Goal: Check status: Check status

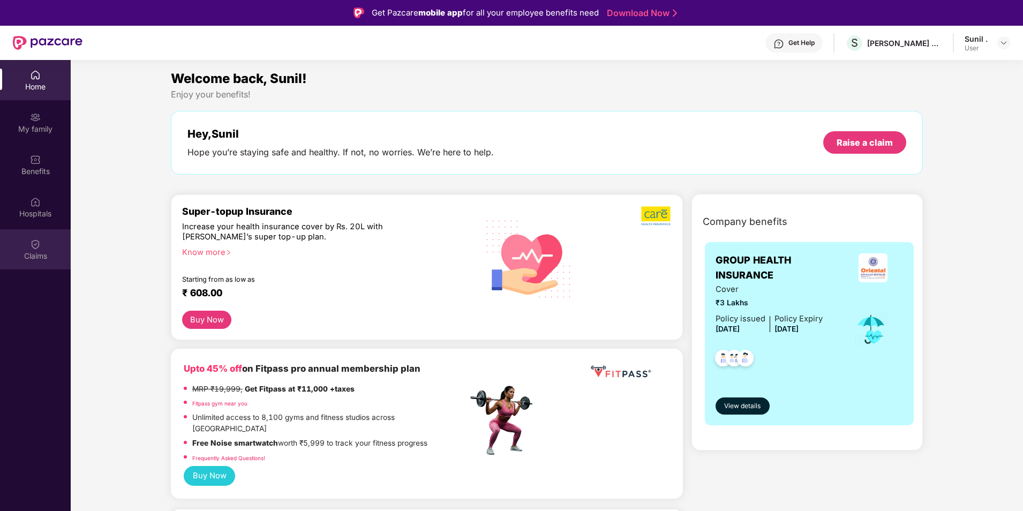
click at [39, 254] on div "Claims" at bounding box center [35, 256] width 71 height 11
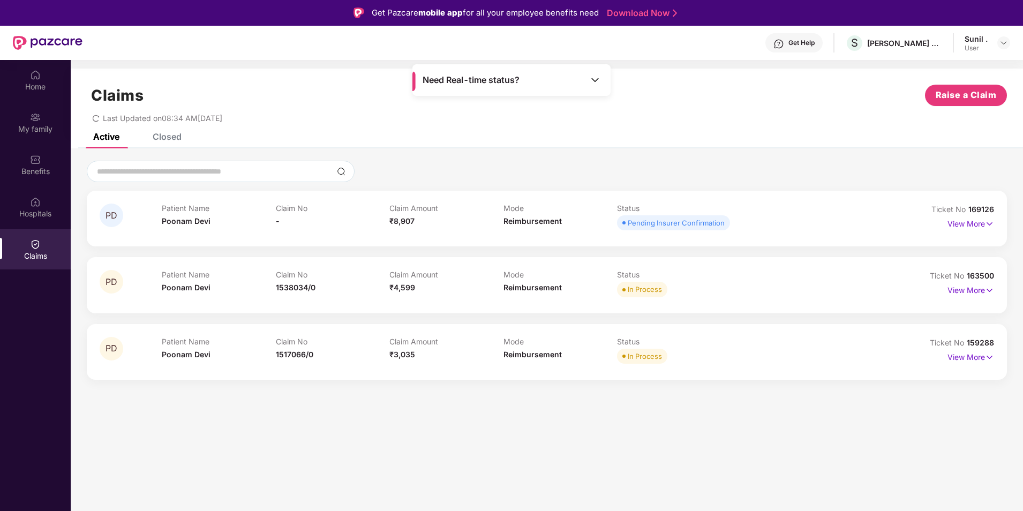
click at [150, 138] on div "Closed" at bounding box center [159, 136] width 45 height 11
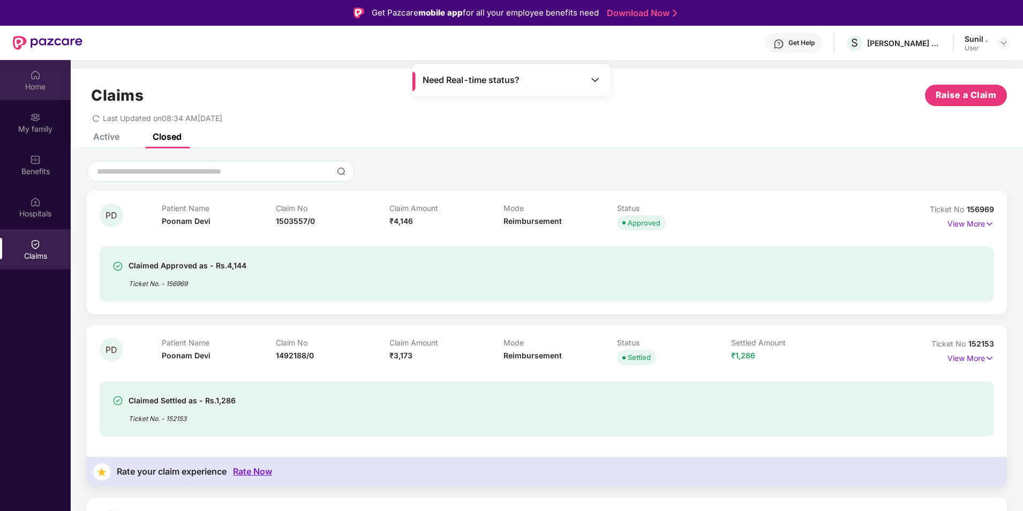
click at [44, 89] on div "Home" at bounding box center [35, 86] width 71 height 11
